Goal: Task Accomplishment & Management: Manage account settings

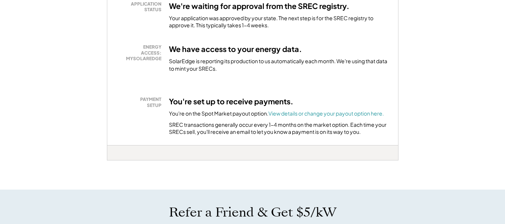
scroll to position [187, 0]
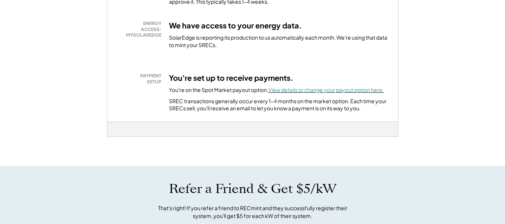
click at [324, 92] on font "View details or change your payout option here." at bounding box center [325, 89] width 115 height 7
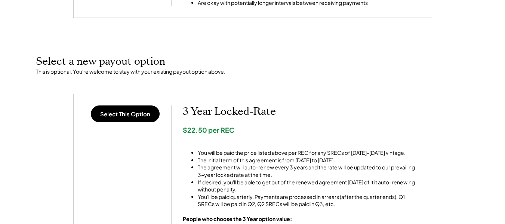
scroll to position [262, 0]
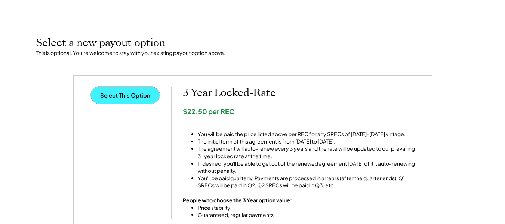
click at [141, 94] on button "Select This Option" at bounding box center [125, 95] width 69 height 17
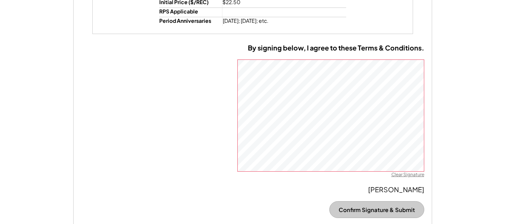
scroll to position [598, 0]
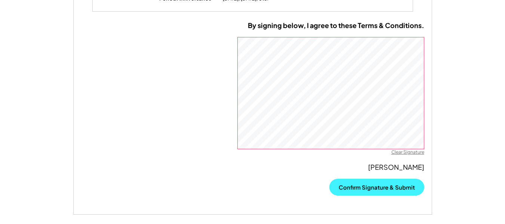
click at [367, 186] on button "Confirm Signature & Submit" at bounding box center [376, 187] width 95 height 17
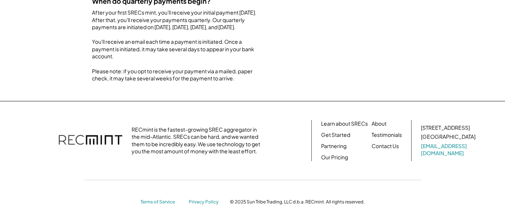
scroll to position [203, 0]
